Goal: Navigation & Orientation: Find specific page/section

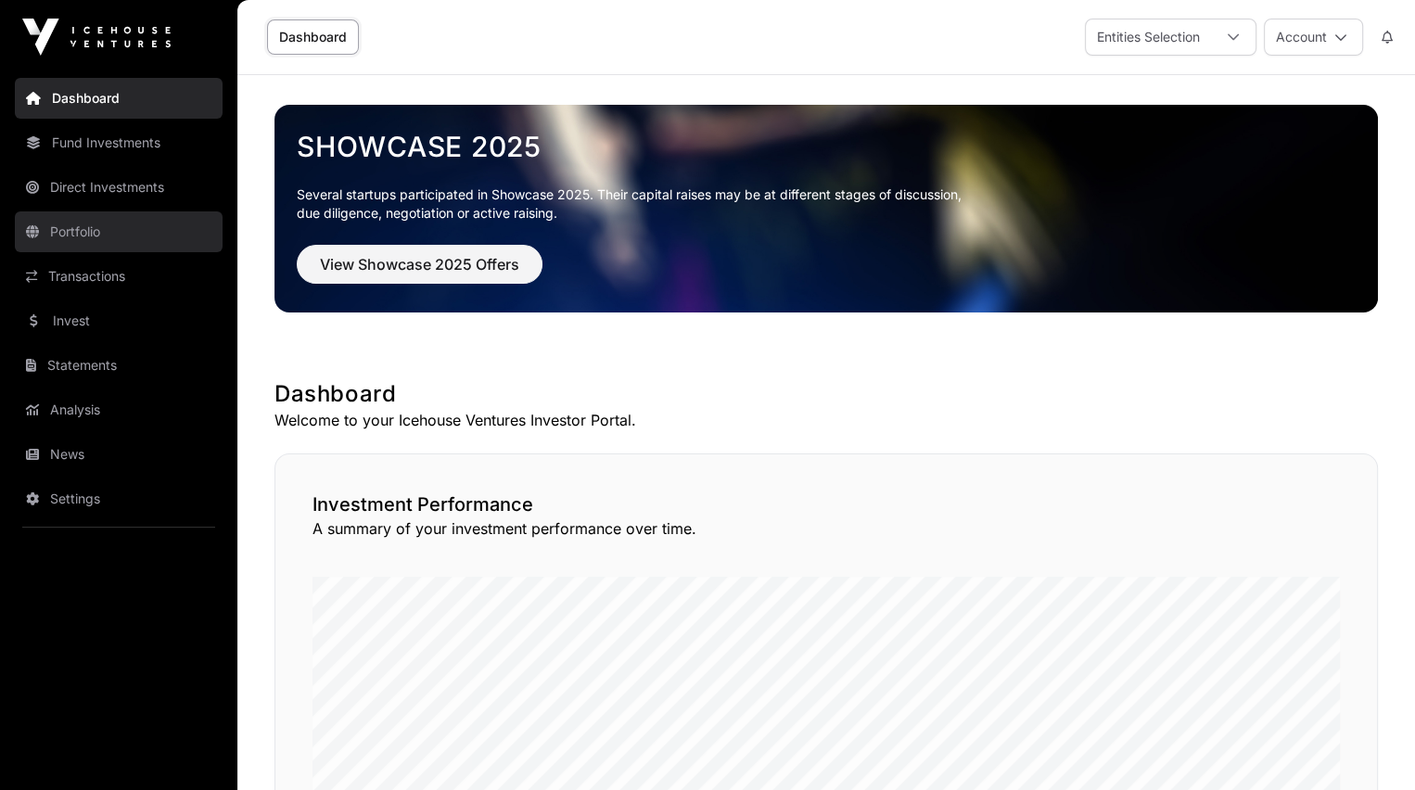
click at [79, 228] on link "Portfolio" at bounding box center [119, 231] width 208 height 41
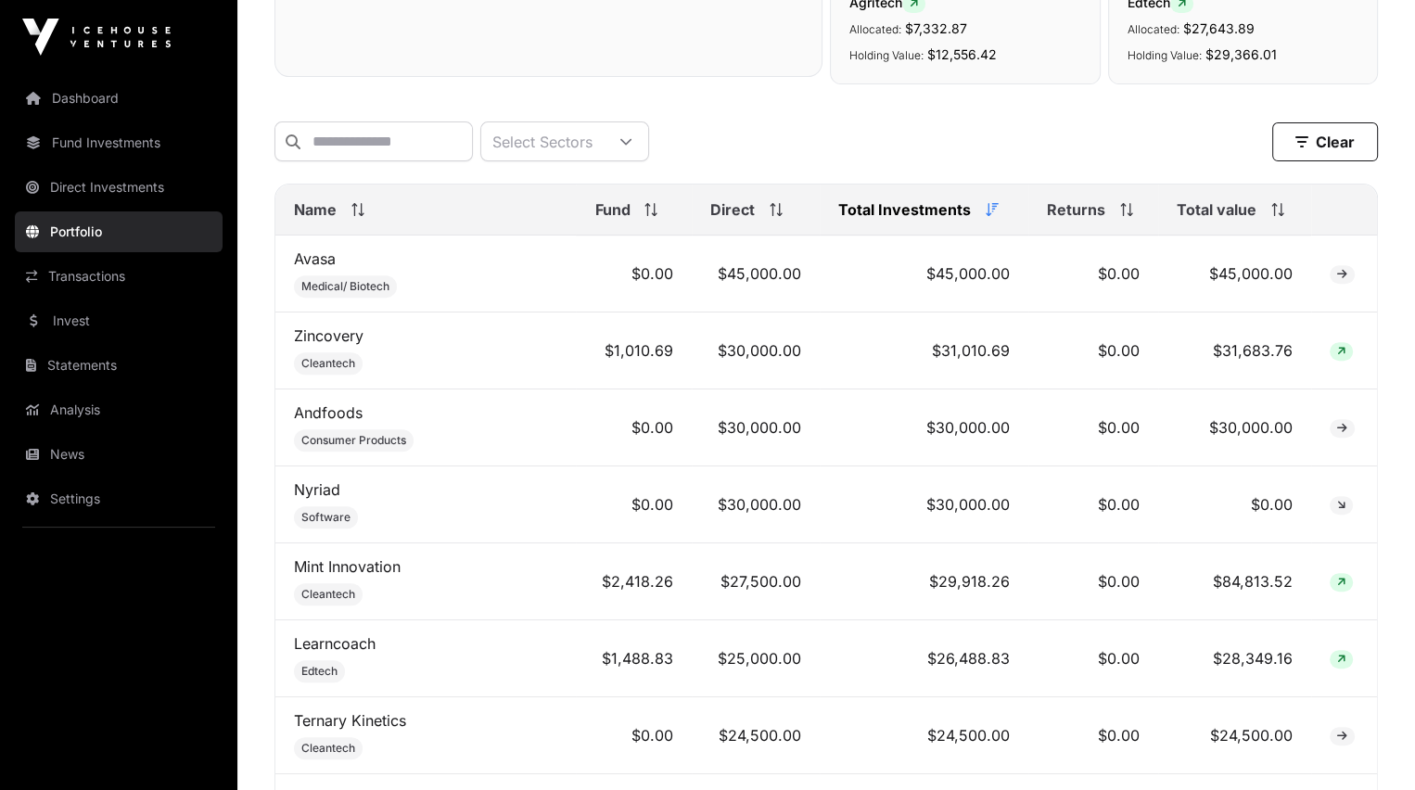
scroll to position [617, 0]
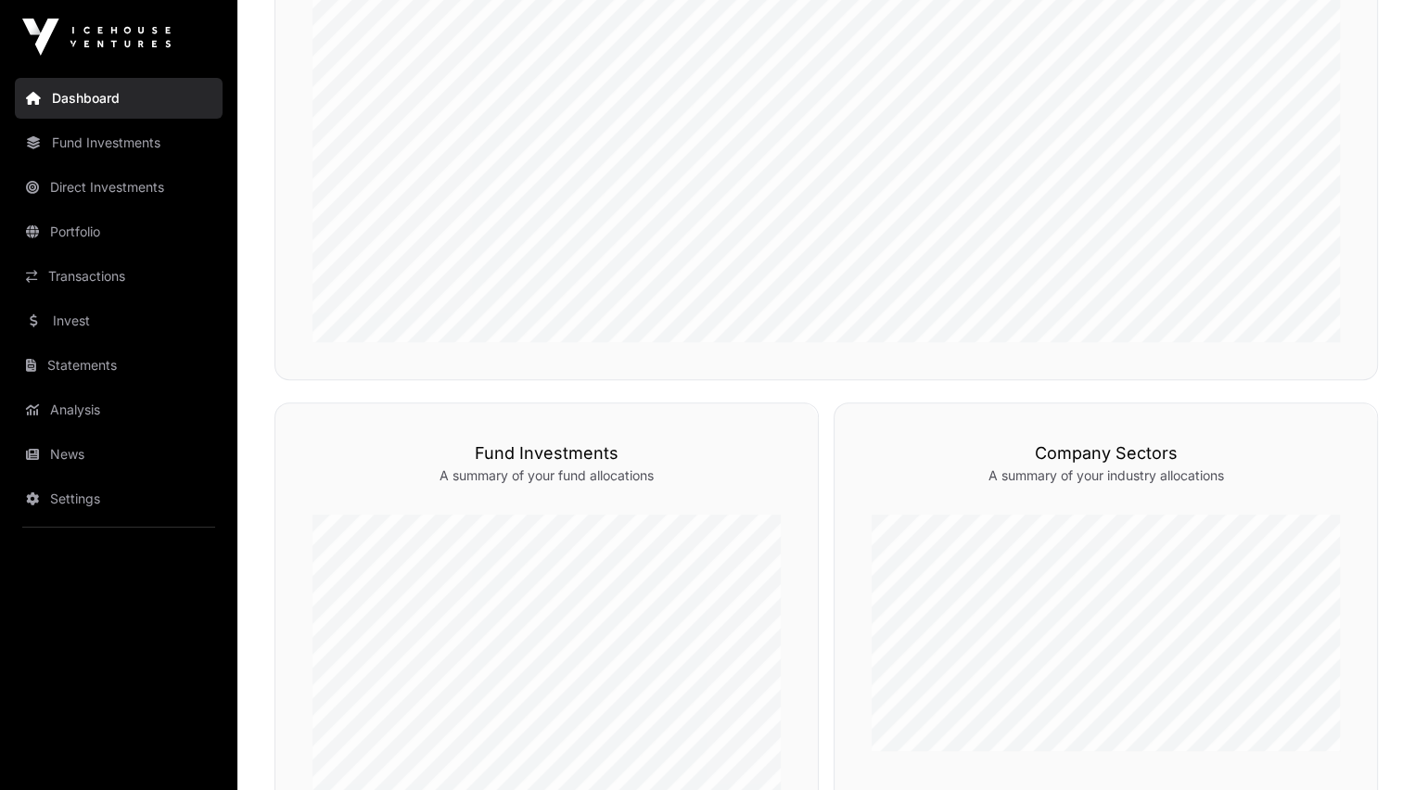
scroll to position [633, 0]
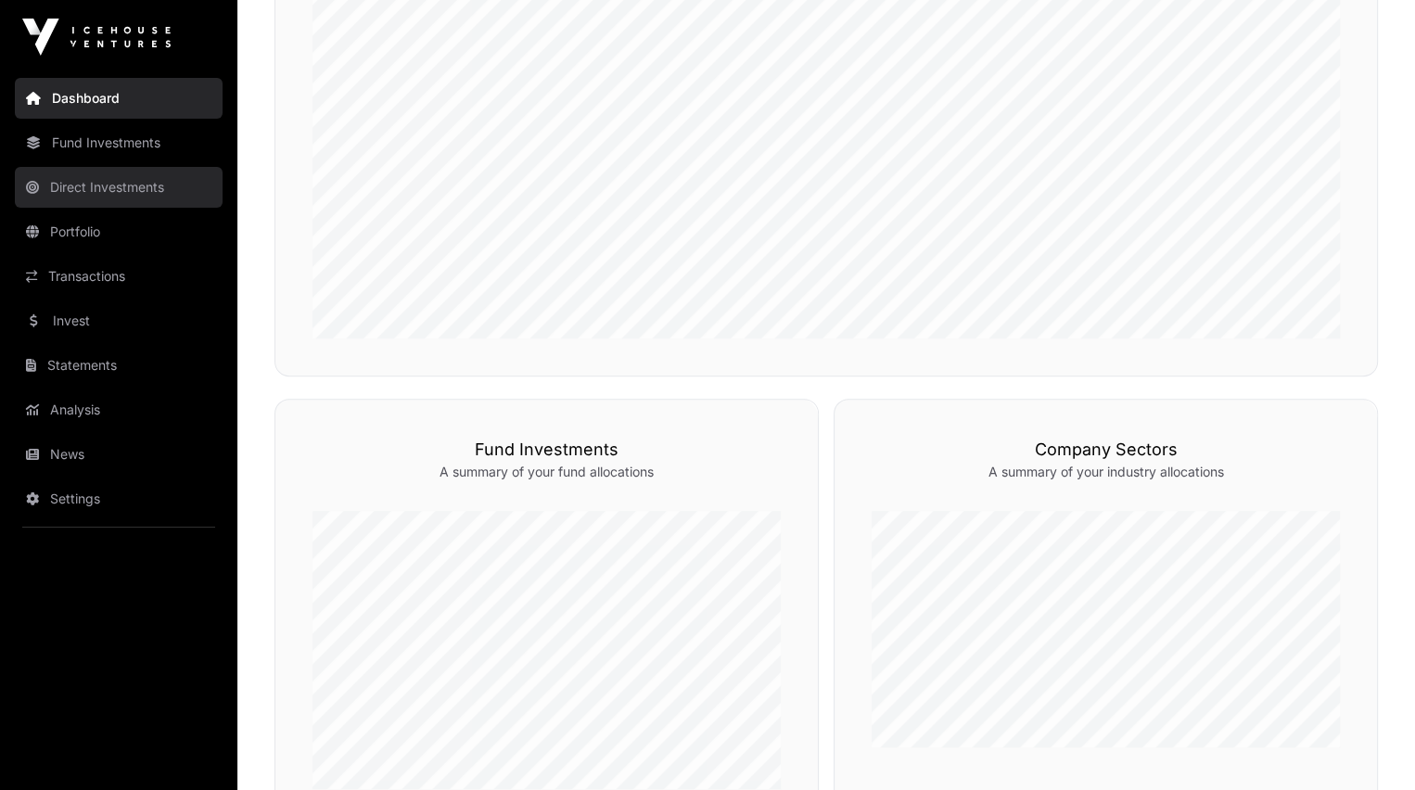
click at [118, 188] on link "Direct Investments" at bounding box center [119, 187] width 208 height 41
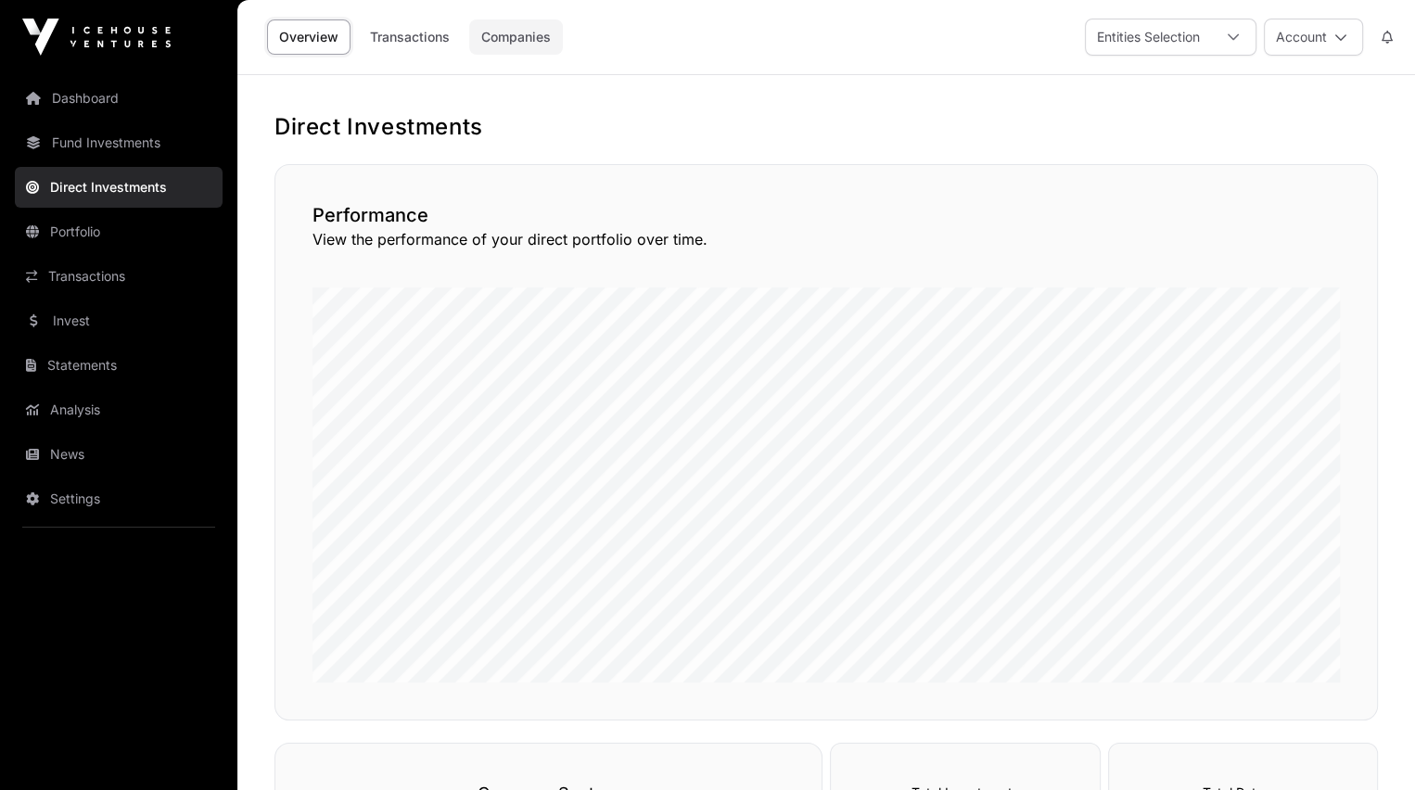
click at [510, 32] on link "Companies" at bounding box center [516, 36] width 94 height 35
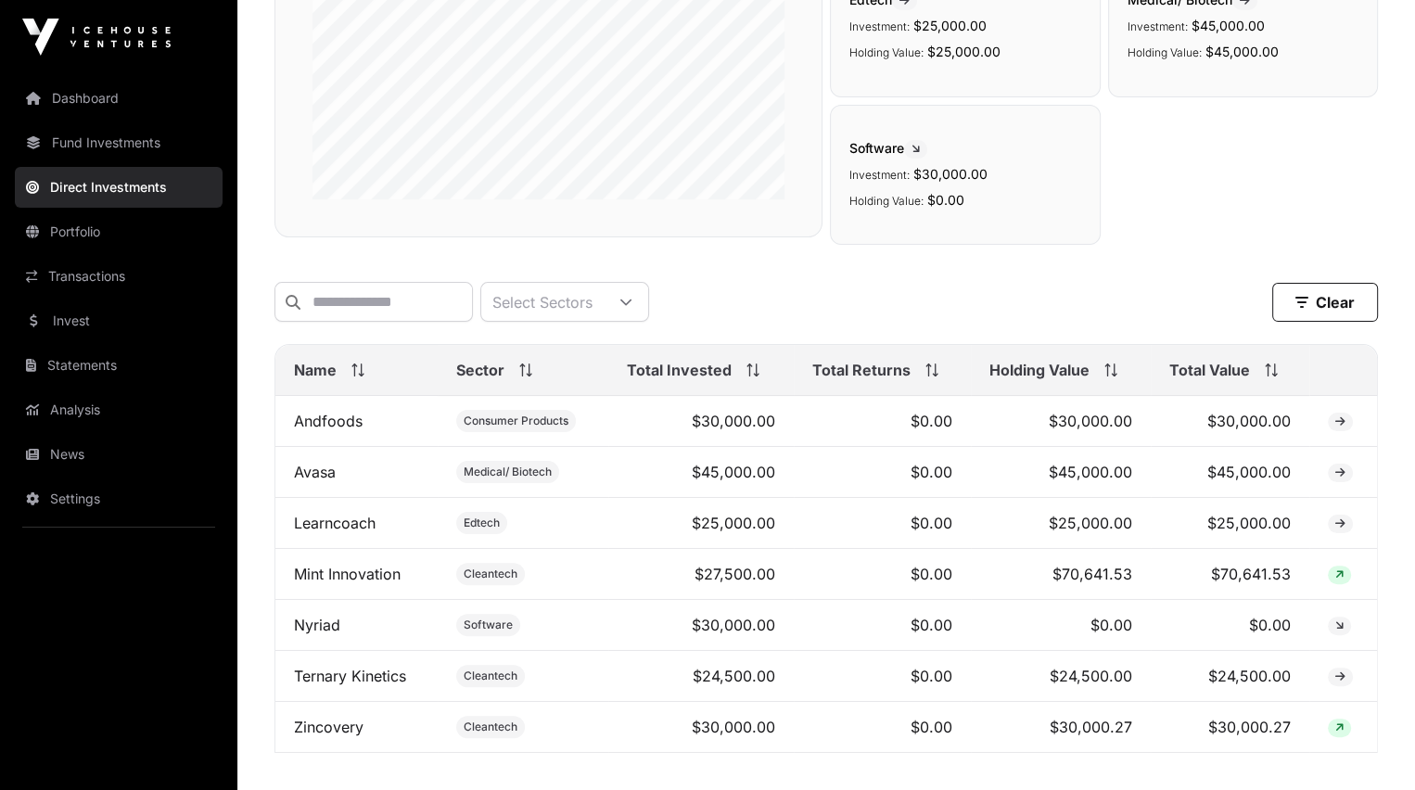
scroll to position [335, 0]
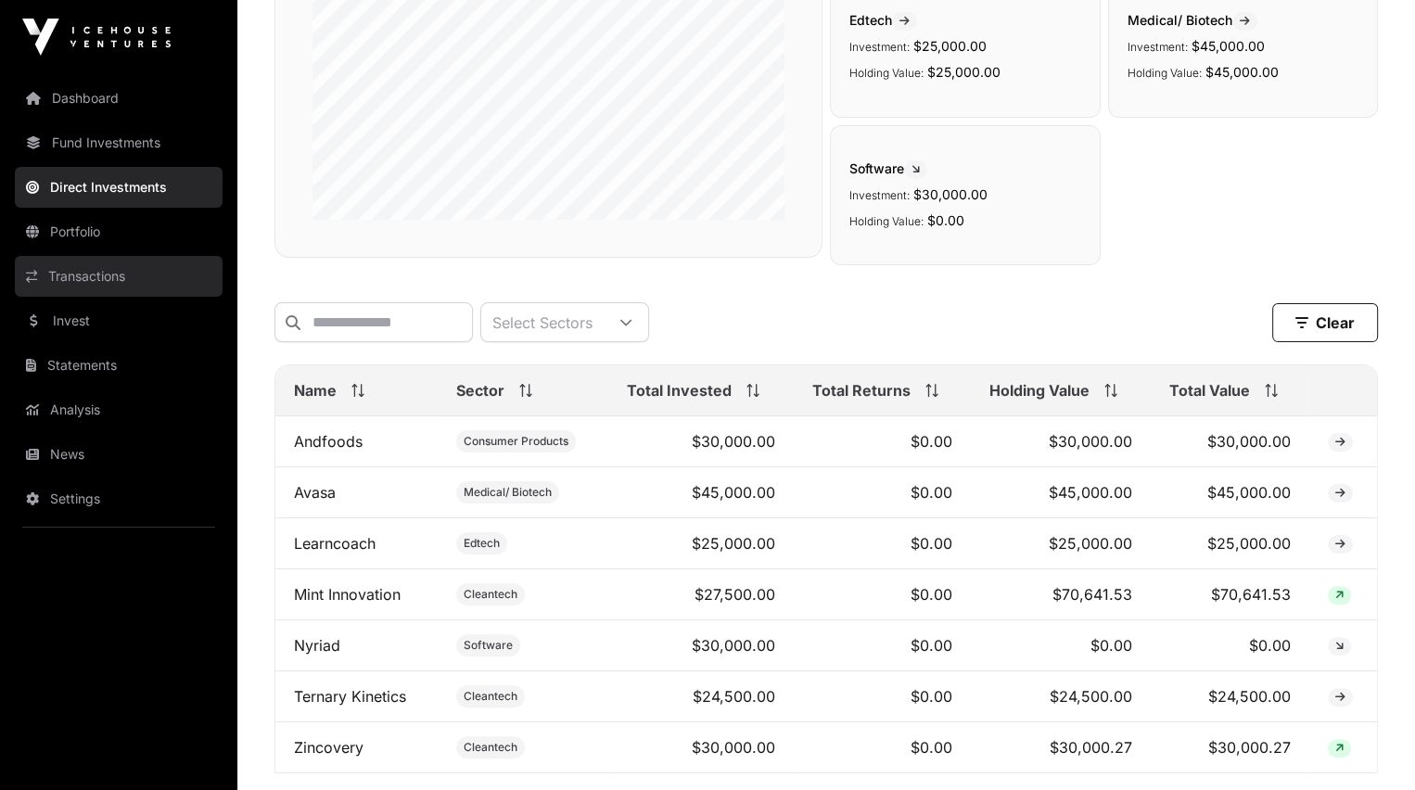
click at [77, 271] on link "Transactions" at bounding box center [119, 276] width 208 height 41
